Goal: Complete application form

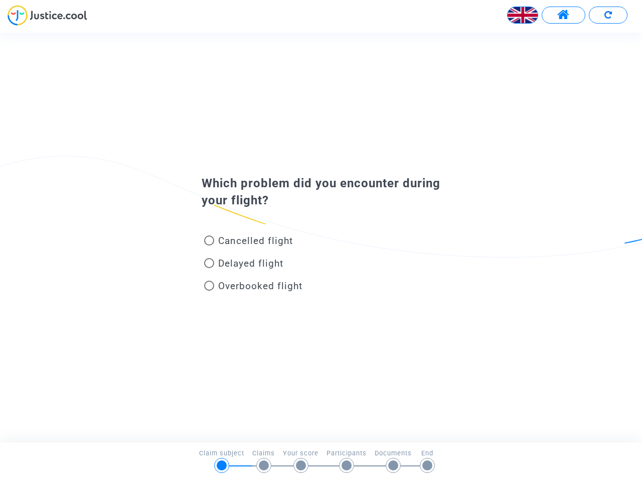
click at [523, 15] on img at bounding box center [523, 15] width 30 height 30
click at [563, 15] on span at bounding box center [563, 15] width 13 height 13
click at [608, 15] on div at bounding box center [321, 19] width 642 height 28
click at [321, 237] on div "Cancelled flight" at bounding box center [304, 242] width 221 height 23
click at [248, 242] on span "Cancelled flight" at bounding box center [255, 241] width 75 height 12
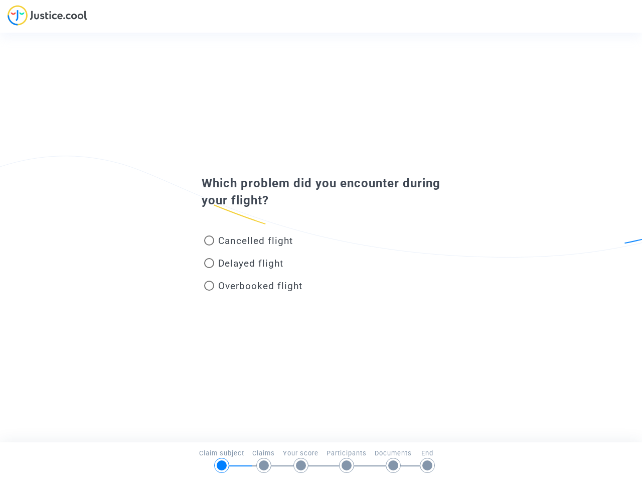
click at [209, 245] on input "Cancelled flight" at bounding box center [209, 245] width 1 height 1
radio input "true"
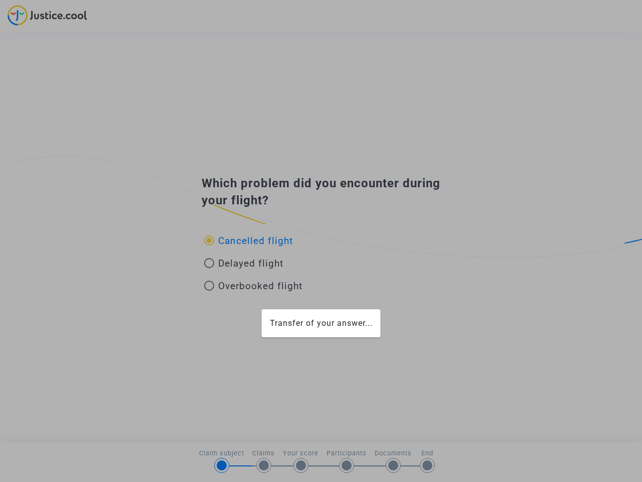
click at [248, 240] on div "Transfer of your answer..." at bounding box center [321, 241] width 642 height 482
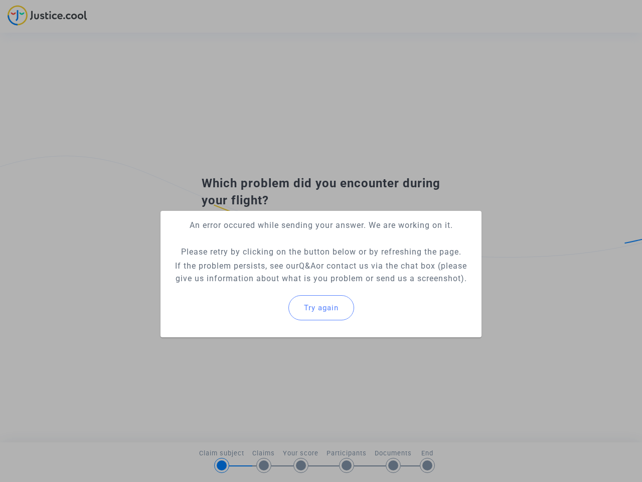
click at [244, 265] on p "If the problem persists, see our Q&A or contact us via the chat box (please giv…" at bounding box center [321, 271] width 305 height 25
click at [244, 263] on p "If the problem persists, see our Q&A or contact us via the chat box (please giv…" at bounding box center [321, 271] width 305 height 25
click at [253, 287] on div "Try again" at bounding box center [321, 307] width 305 height 43
click at [253, 285] on mat-card "An error occured while sending your answer. We are working on it. Please retry …" at bounding box center [321, 274] width 321 height 126
